Goal: Information Seeking & Learning: Learn about a topic

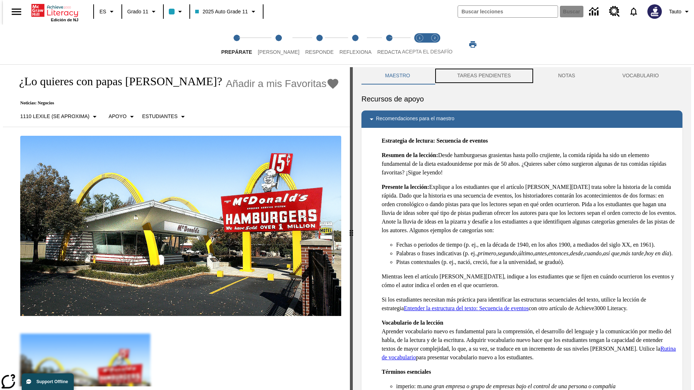
click at [483, 76] on button "TAREAS PENDIENTES" at bounding box center [484, 75] width 101 height 17
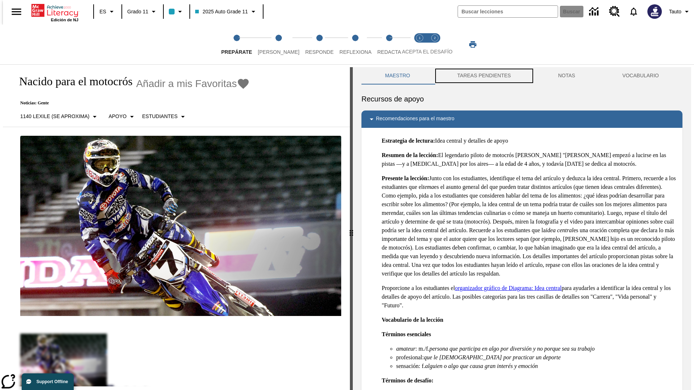
click at [483, 76] on button "TAREAS PENDIENTES" at bounding box center [484, 75] width 101 height 17
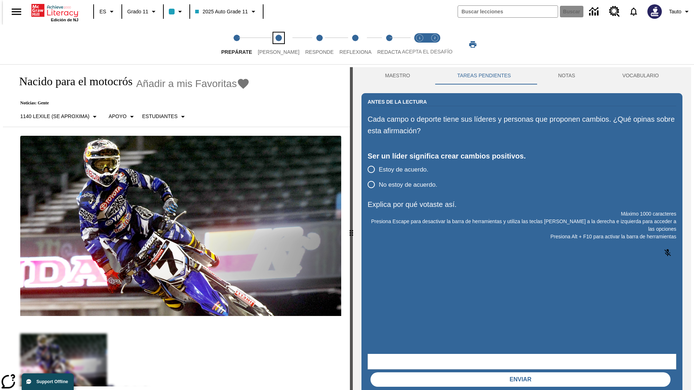
click at [273, 44] on span "Lee" at bounding box center [279, 49] width 42 height 13
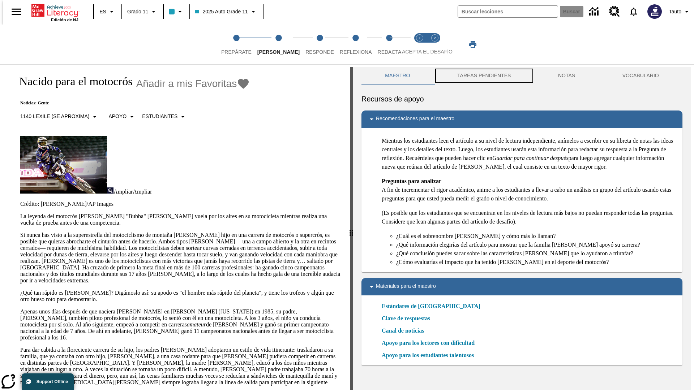
scroll to position [0, 0]
click at [483, 76] on button "TAREAS PENDIENTES" at bounding box center [484, 75] width 101 height 17
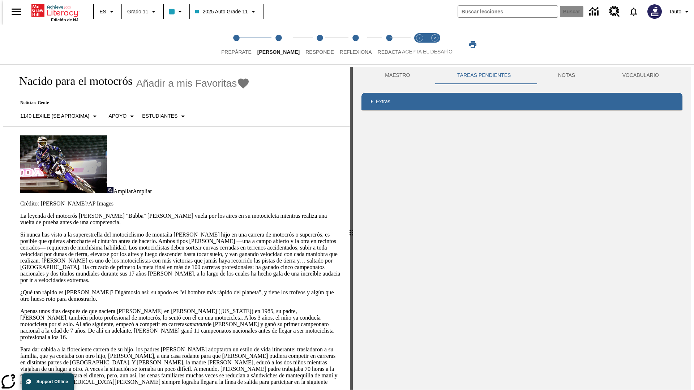
click at [20, 232] on p "Si nunca has visto a la superestrella del motociclismo de montaña James Stewart…" at bounding box center [180, 258] width 321 height 52
